Goal: Find specific page/section: Find specific page/section

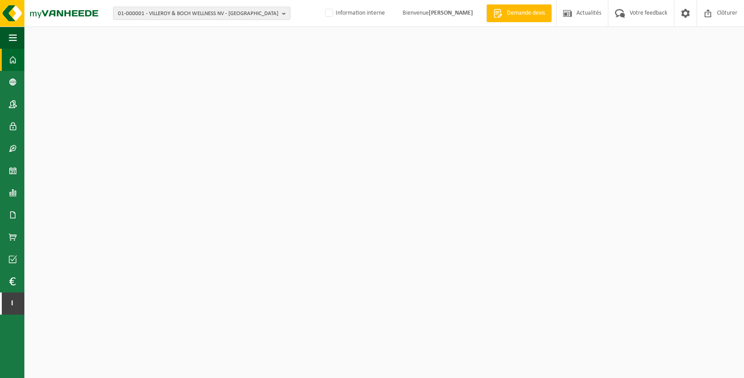
click at [203, 10] on span "01-000001 - VILLEROY & BOCH WELLNESS NV - ROESELARE" at bounding box center [198, 13] width 161 height 13
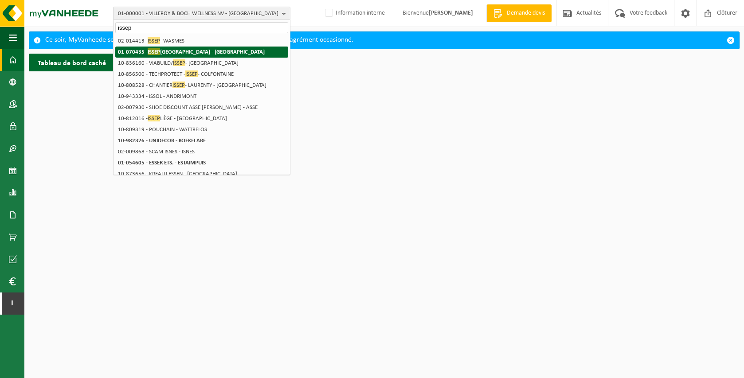
type input "issep"
click at [185, 53] on strong "01-070435 - ISSEP LIÈGE - LIÈGE" at bounding box center [191, 51] width 147 height 7
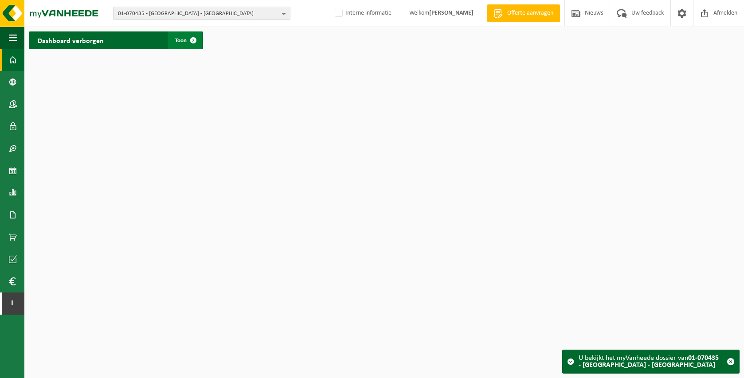
click at [191, 41] on span at bounding box center [193, 40] width 18 height 18
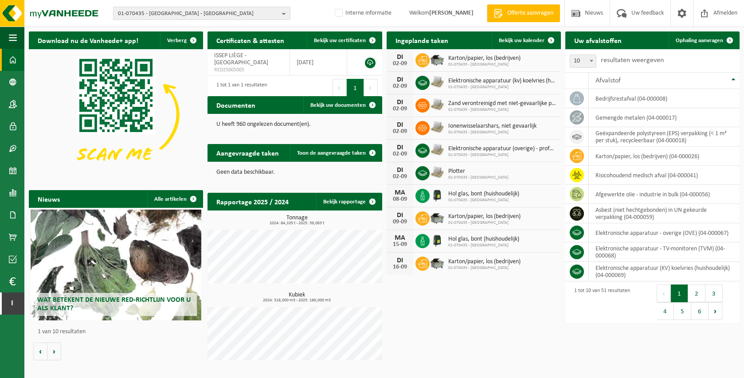
click at [183, 16] on span "01-070435 - [GEOGRAPHIC_DATA] - [GEOGRAPHIC_DATA]" at bounding box center [198, 13] width 161 height 13
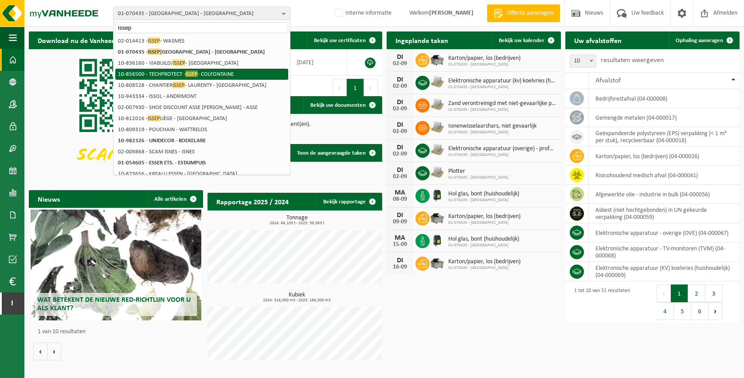
type input "issep"
click at [234, 71] on li "10-856500 - TECHPROTECT - ISSEP - COLFONTAINE" at bounding box center [201, 74] width 173 height 11
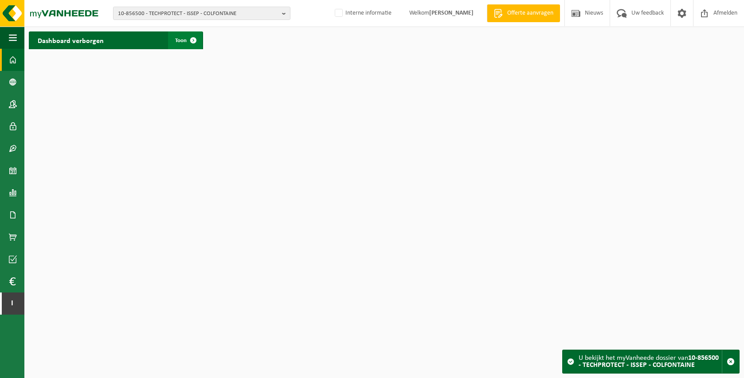
click at [192, 43] on span at bounding box center [193, 40] width 18 height 18
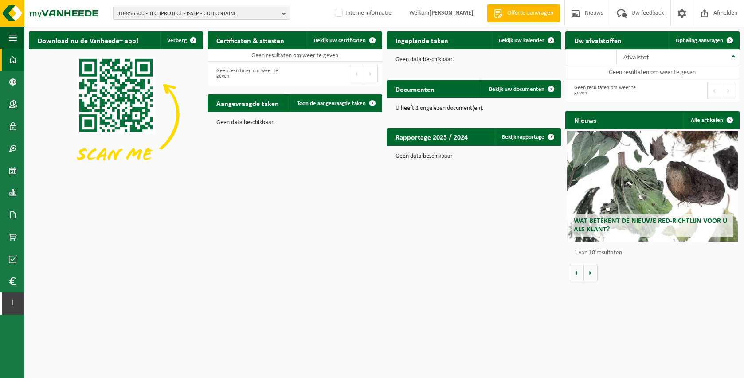
click at [209, 14] on span "10-856500 - TECHPROTECT - ISSEP - COLFONTAINE" at bounding box center [198, 13] width 161 height 13
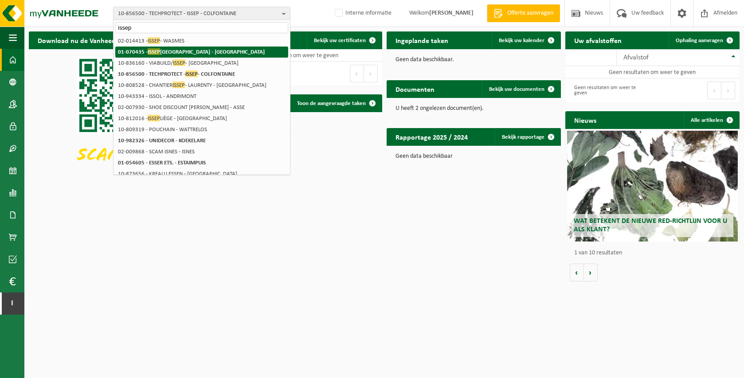
type input "issep"
click at [207, 57] on li "01-070435 - ISSEP LIÈGE - LIÈGE" at bounding box center [201, 52] width 173 height 11
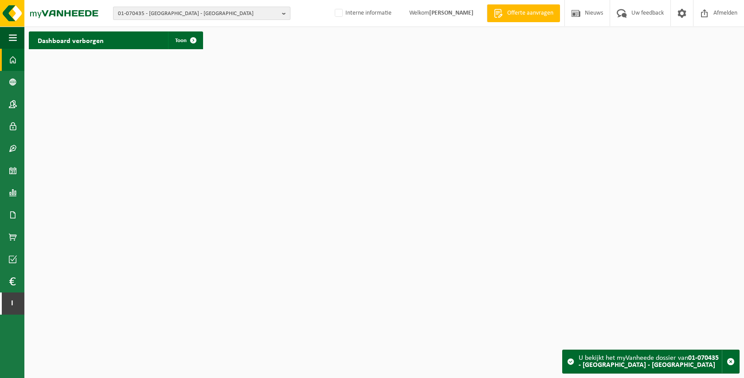
click at [176, 20] on span "01-070435 - ISSEP LIÈGE - LIÈGE" at bounding box center [198, 13] width 161 height 13
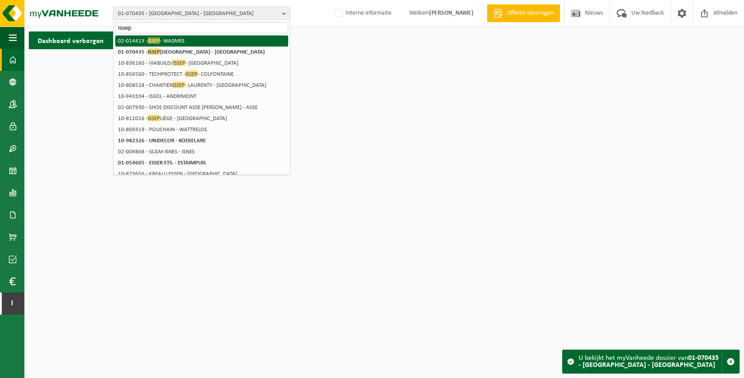
type input "issep"
click at [205, 43] on li "02-014413 - ISSEP - WASMES" at bounding box center [201, 40] width 173 height 11
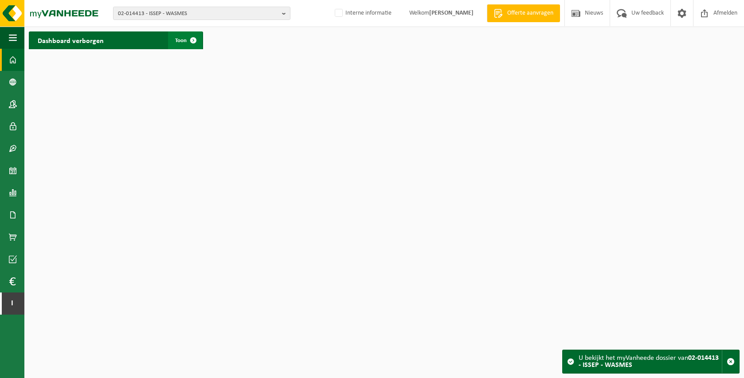
click at [194, 41] on span at bounding box center [193, 40] width 18 height 18
